Goal: Transaction & Acquisition: Purchase product/service

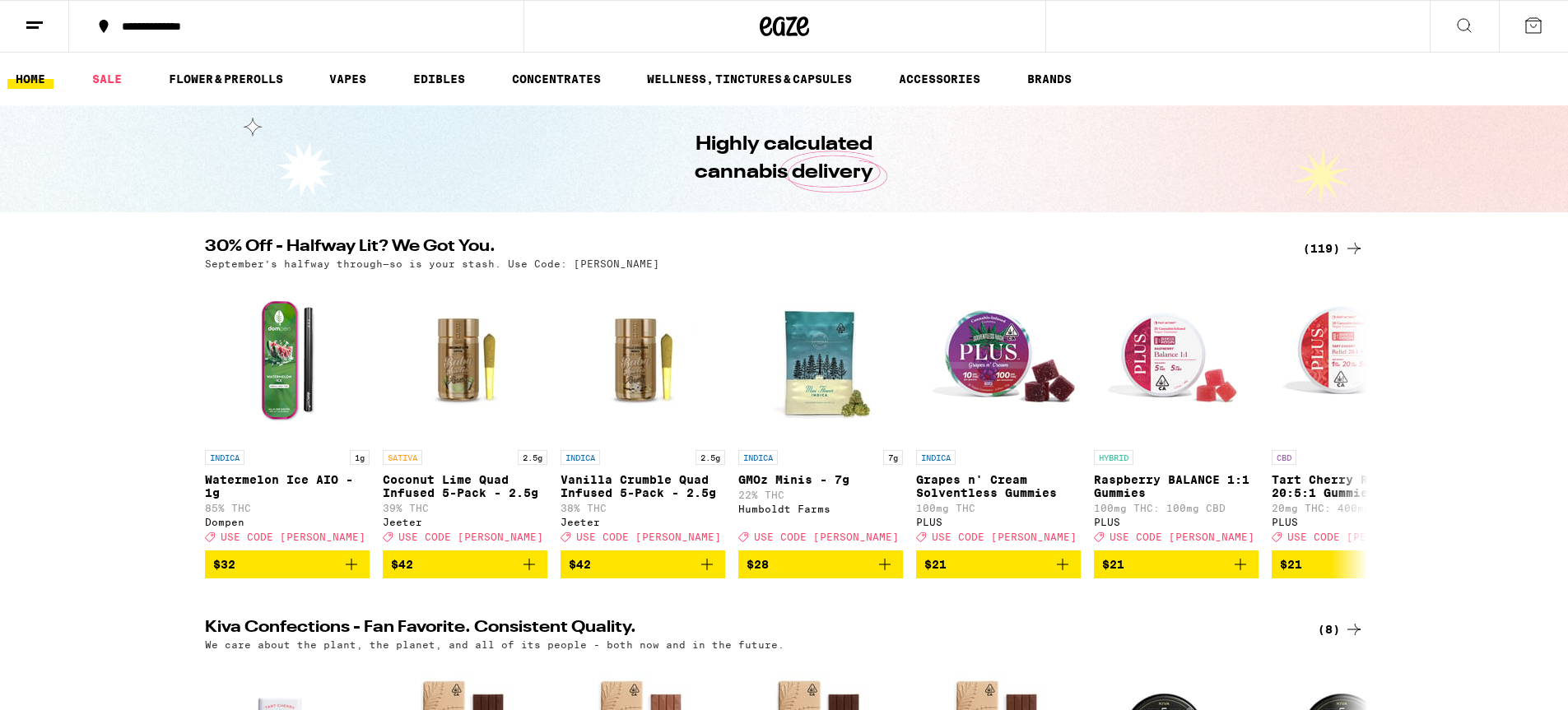
click at [1359, 246] on icon at bounding box center [1354, 248] width 20 height 20
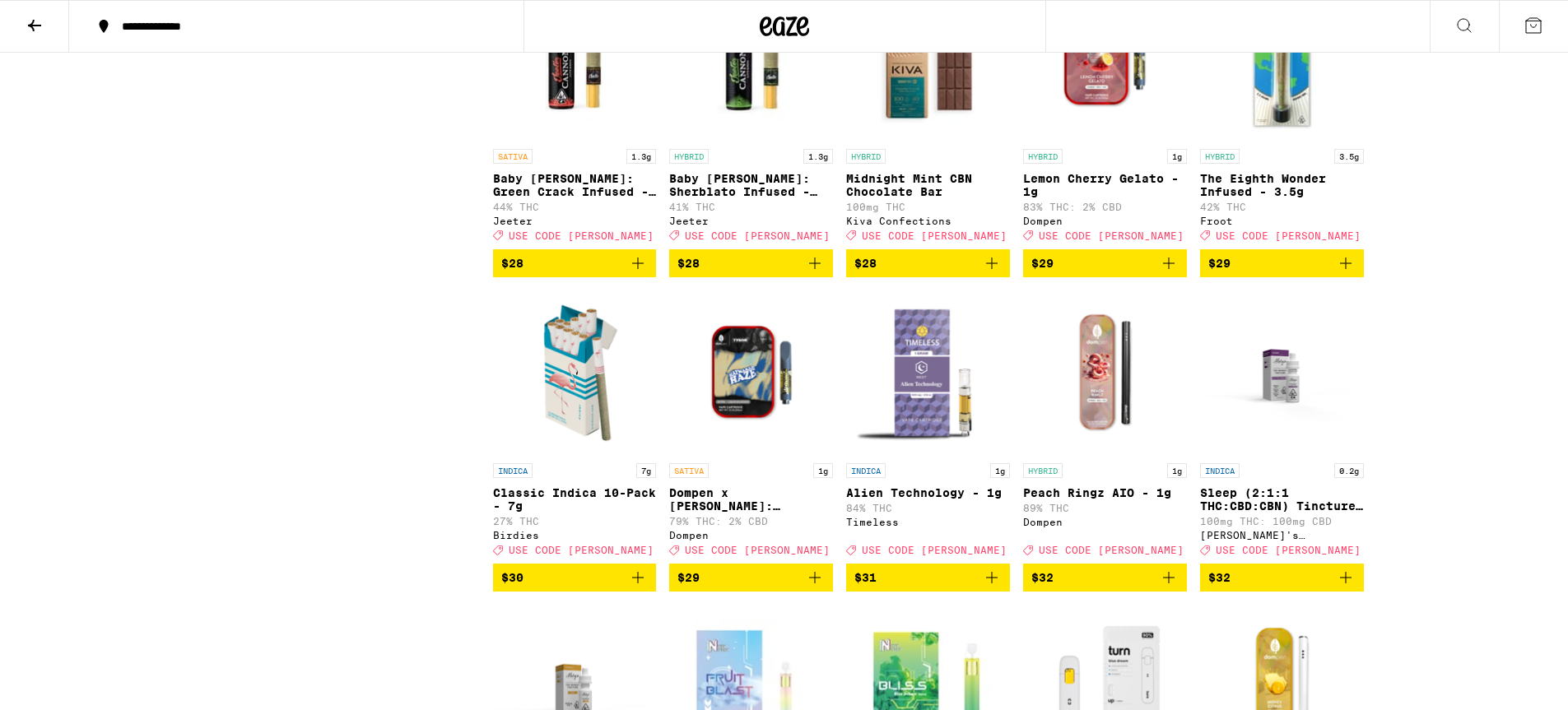
scroll to position [4667, 0]
